Goal: Transaction & Acquisition: Purchase product/service

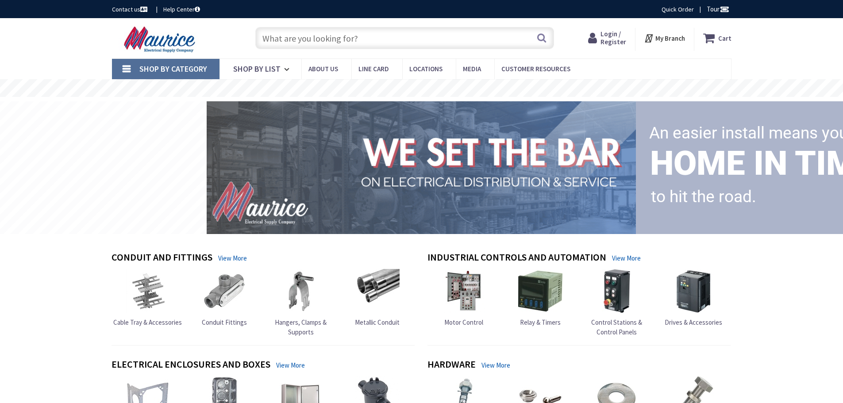
click at [315, 35] on input "text" at bounding box center [404, 38] width 299 height 22
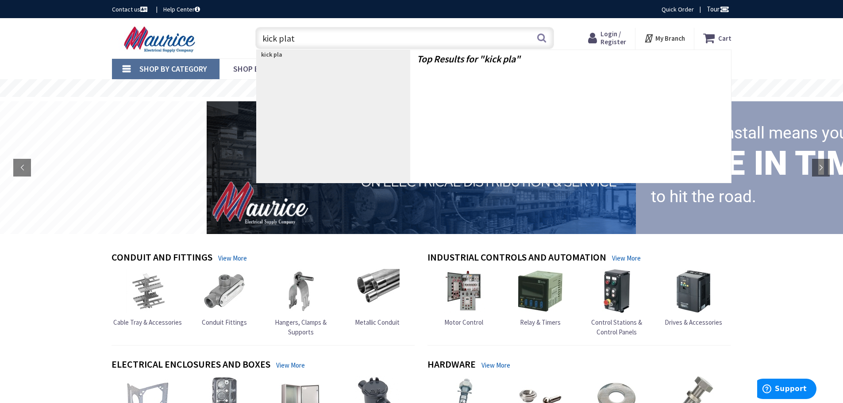
type input "kick plate"
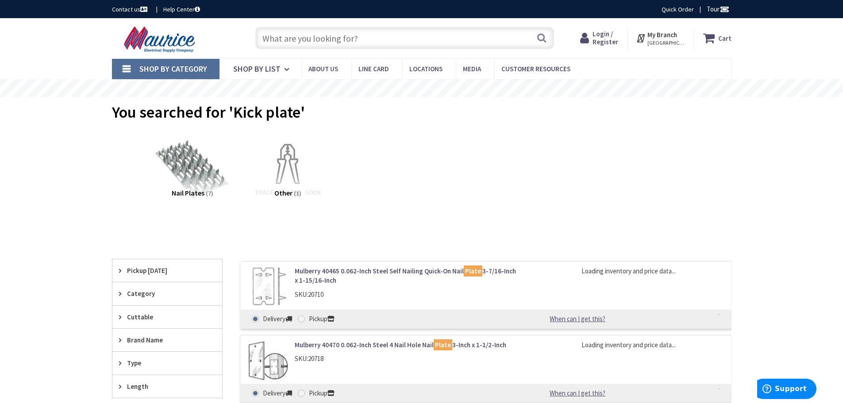
click at [197, 170] on img at bounding box center [192, 170] width 80 height 80
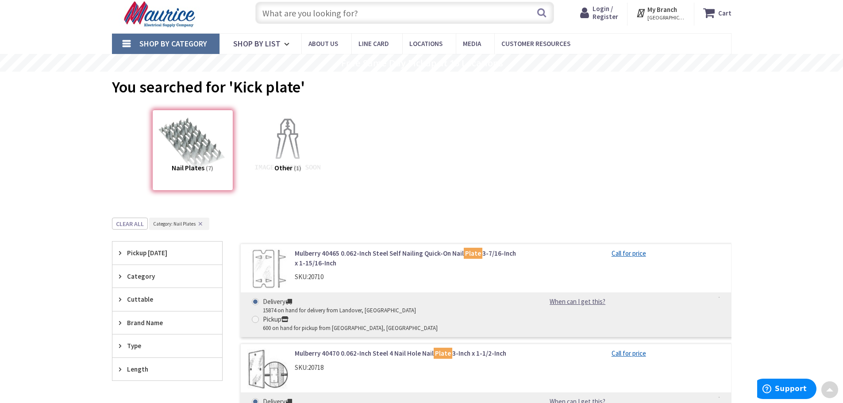
scroll to position [22, 0]
